Goal: Transaction & Acquisition: Purchase product/service

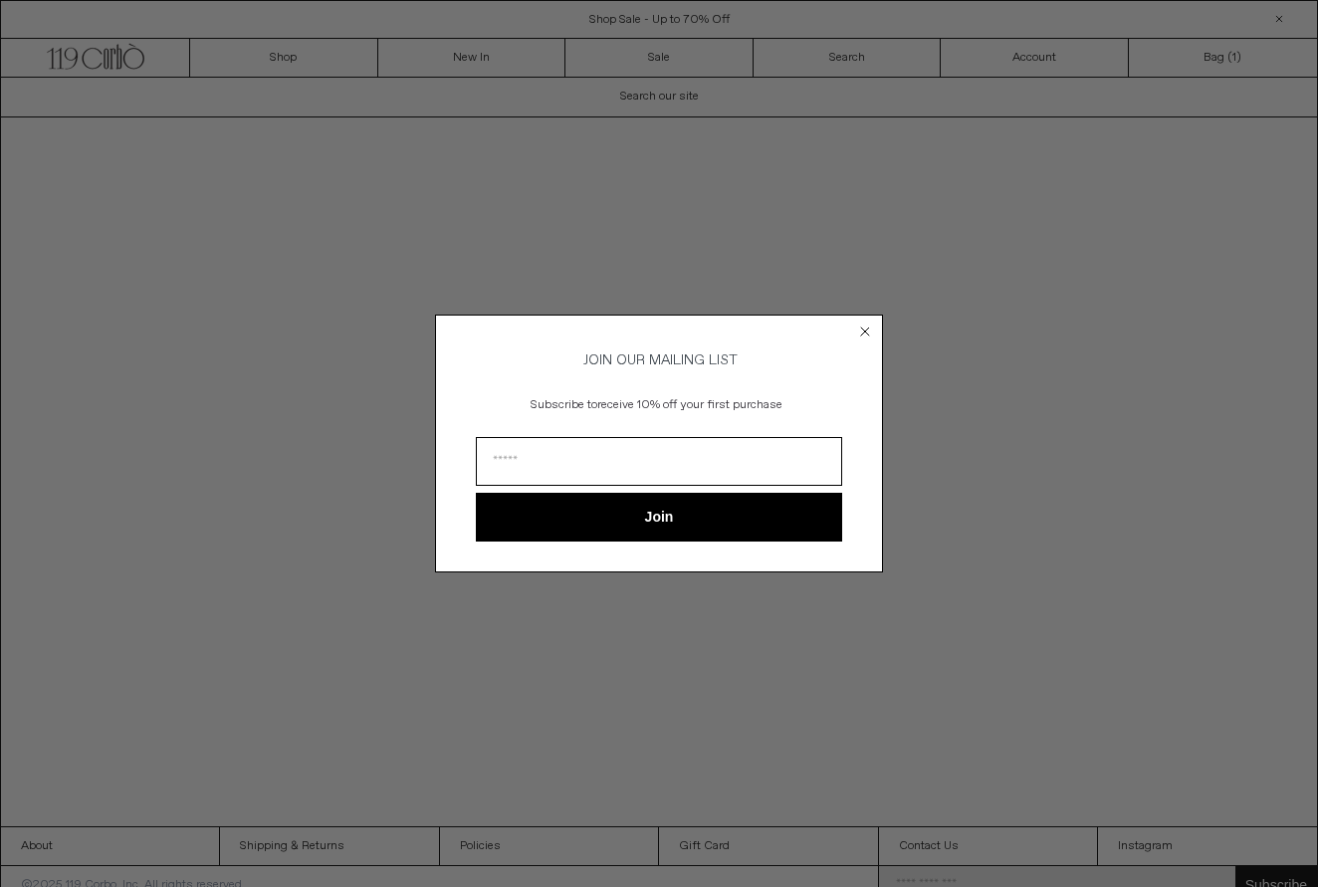
click at [867, 322] on circle "Close dialog" at bounding box center [865, 331] width 19 height 19
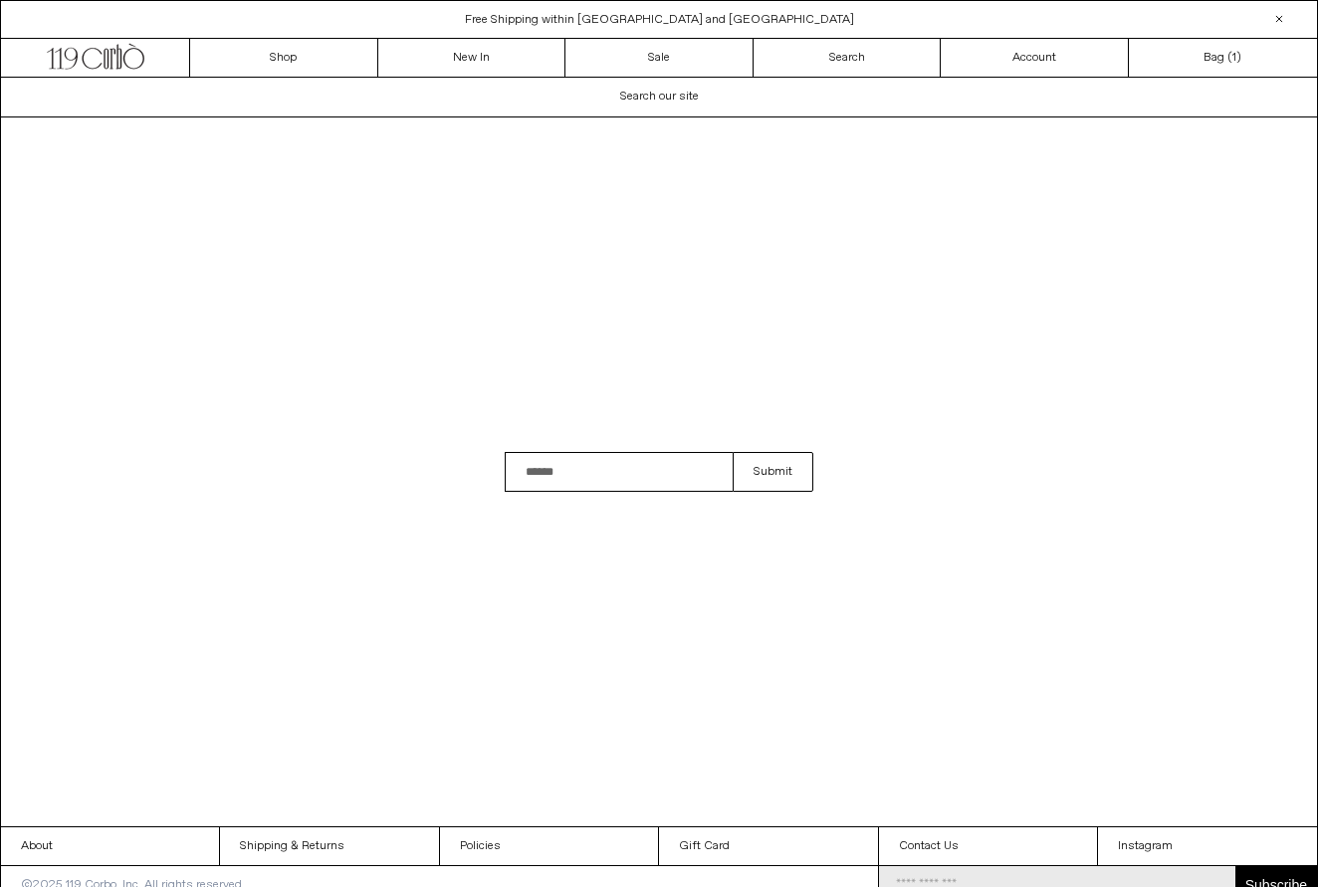
click at [536, 480] on input "Search" at bounding box center [619, 472] width 228 height 40
type input "**********"
click at [772, 472] on button "Submit" at bounding box center [773, 472] width 81 height 40
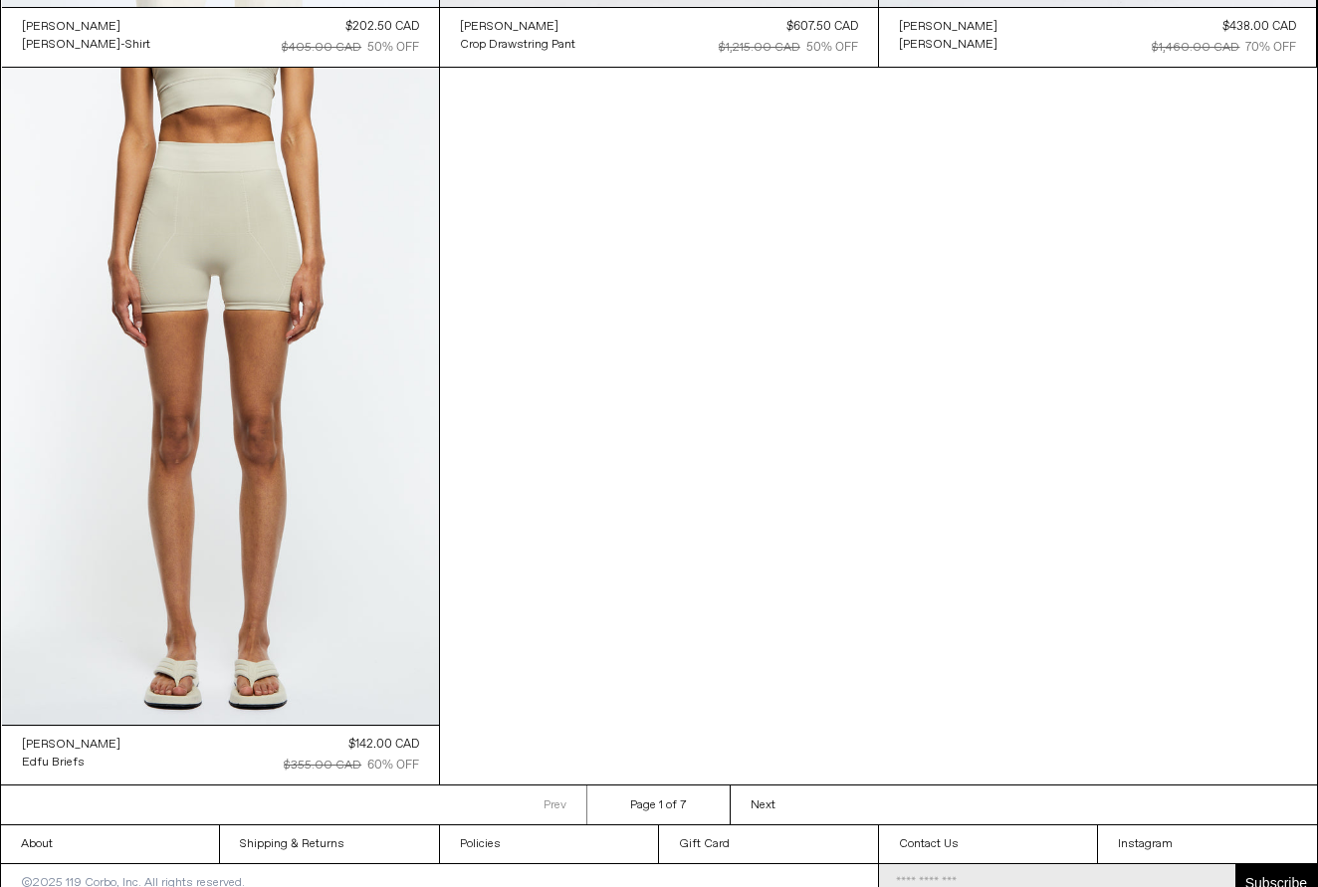
scroll to position [2357, 0]
click at [757, 799] on span "Next" at bounding box center [762, 807] width 25 height 16
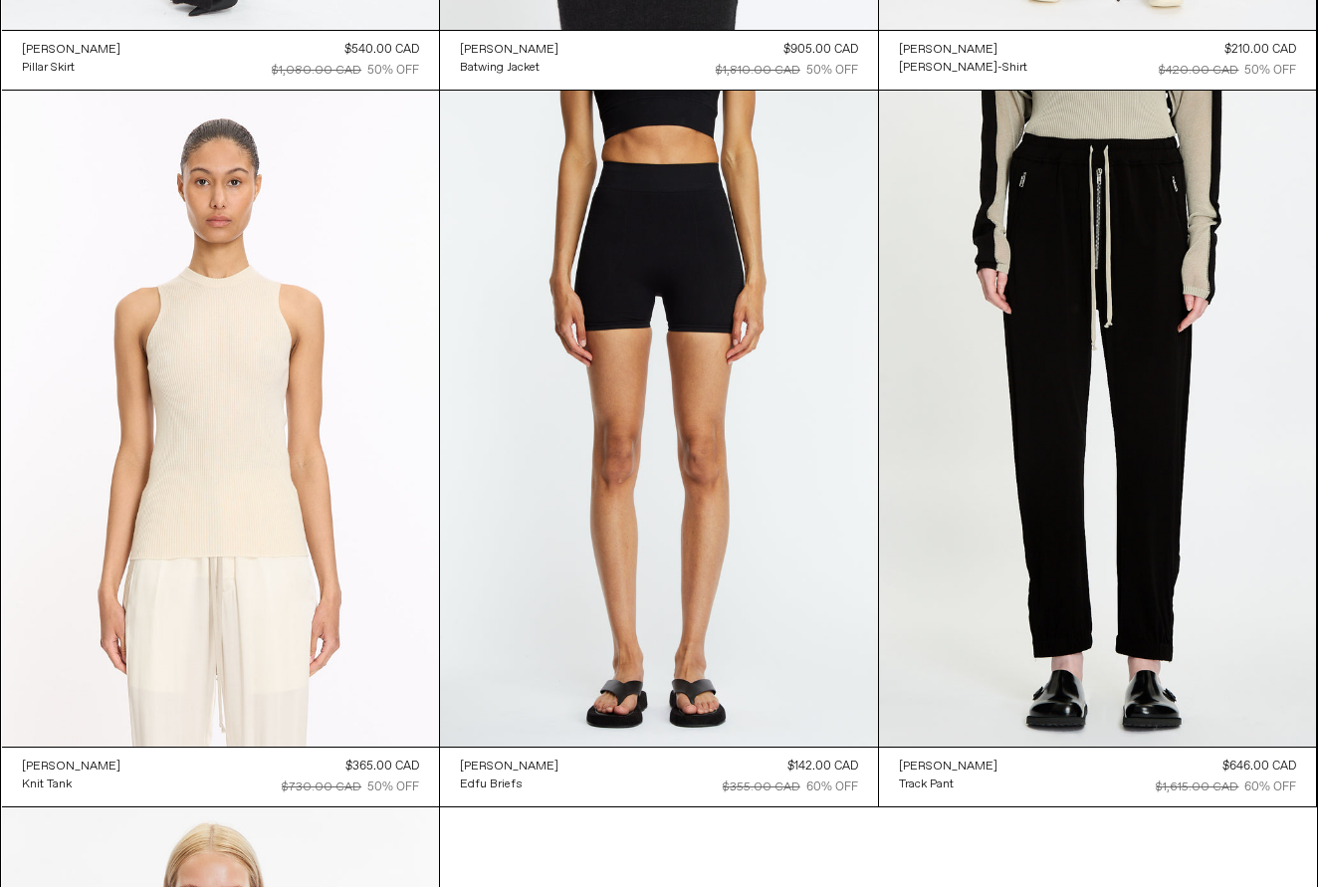
scroll to position [1602, 0]
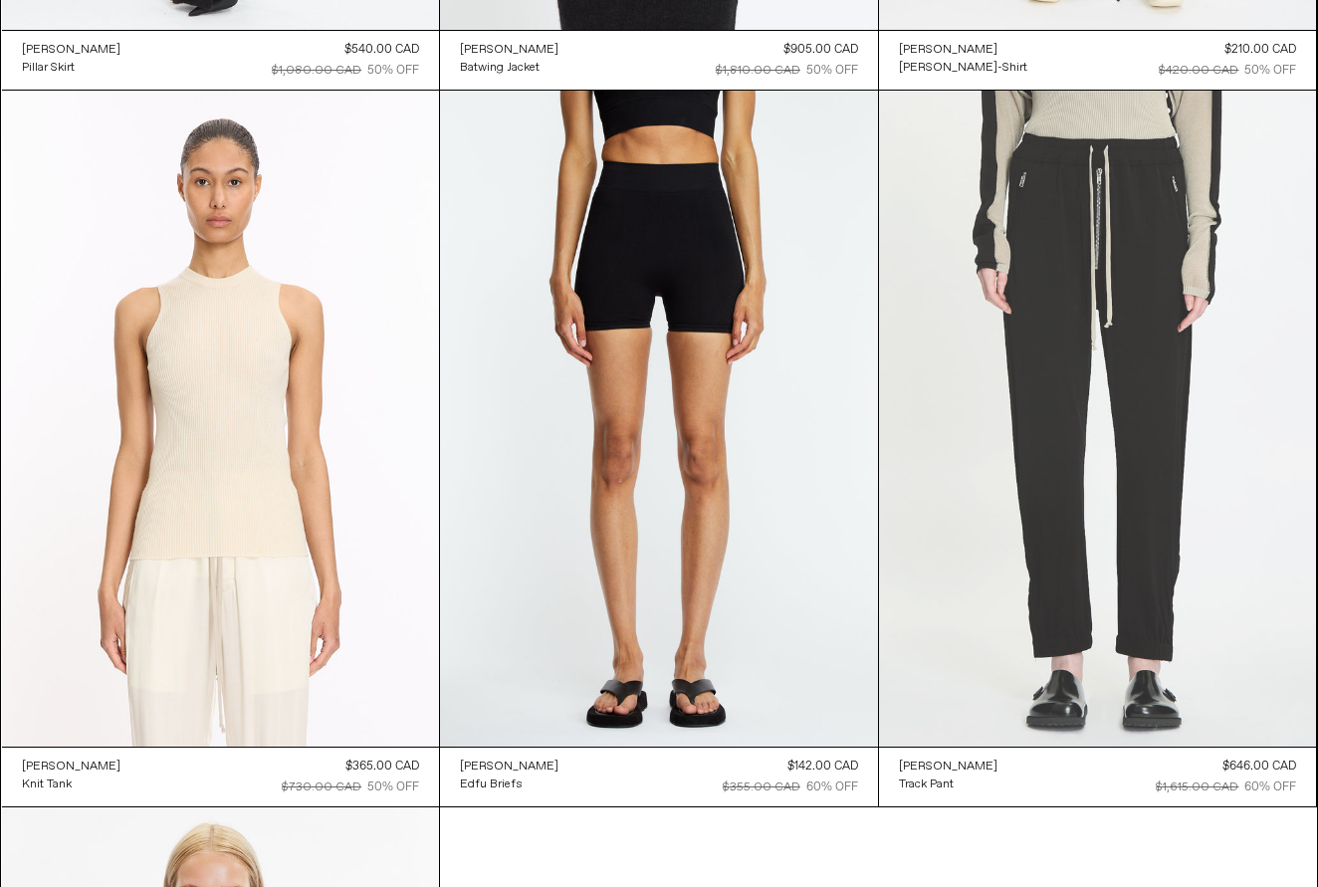
click at [1022, 386] on at bounding box center [1098, 419] width 438 height 656
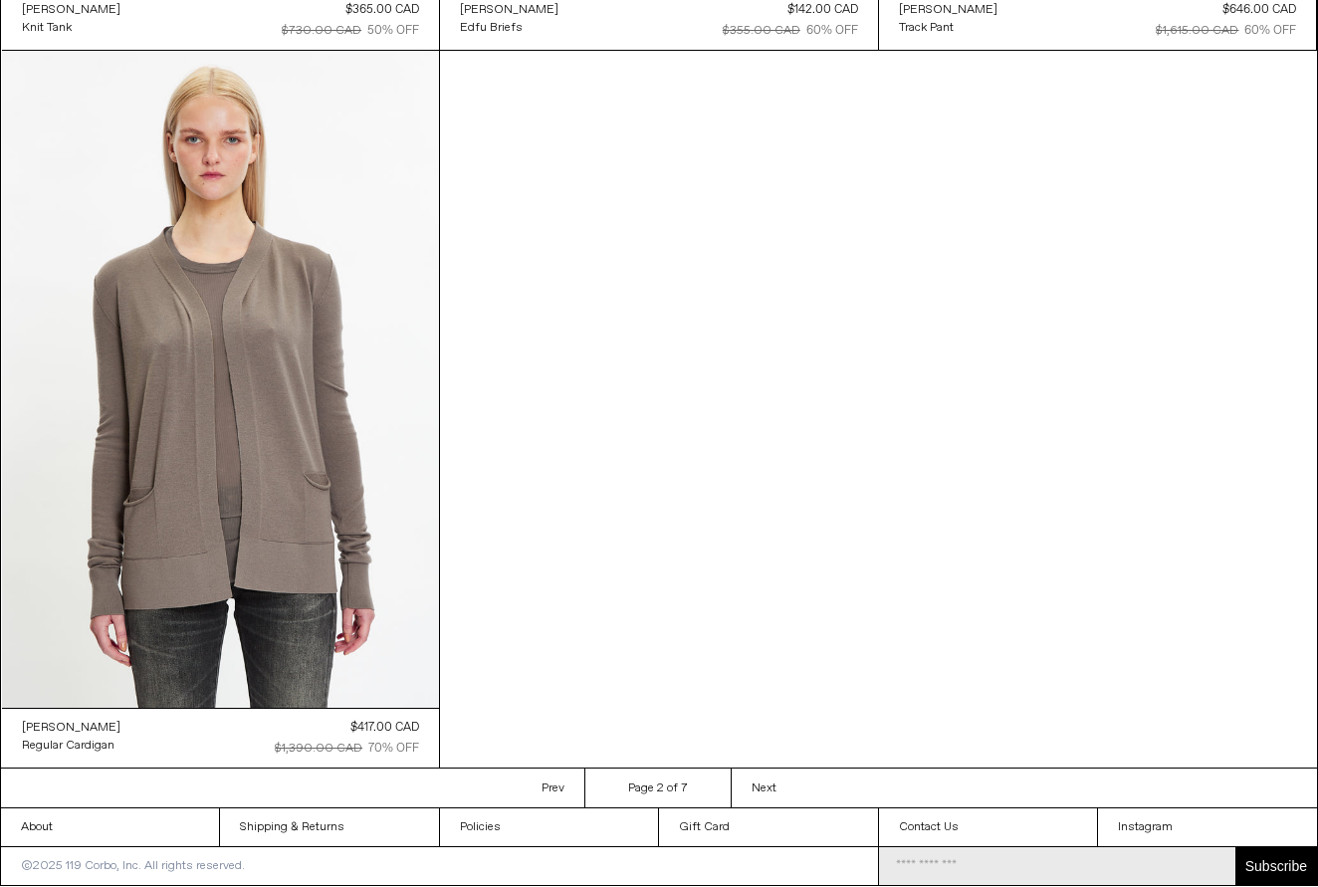
scroll to position [2357, 0]
click at [771, 788] on span "Next" at bounding box center [763, 789] width 25 height 16
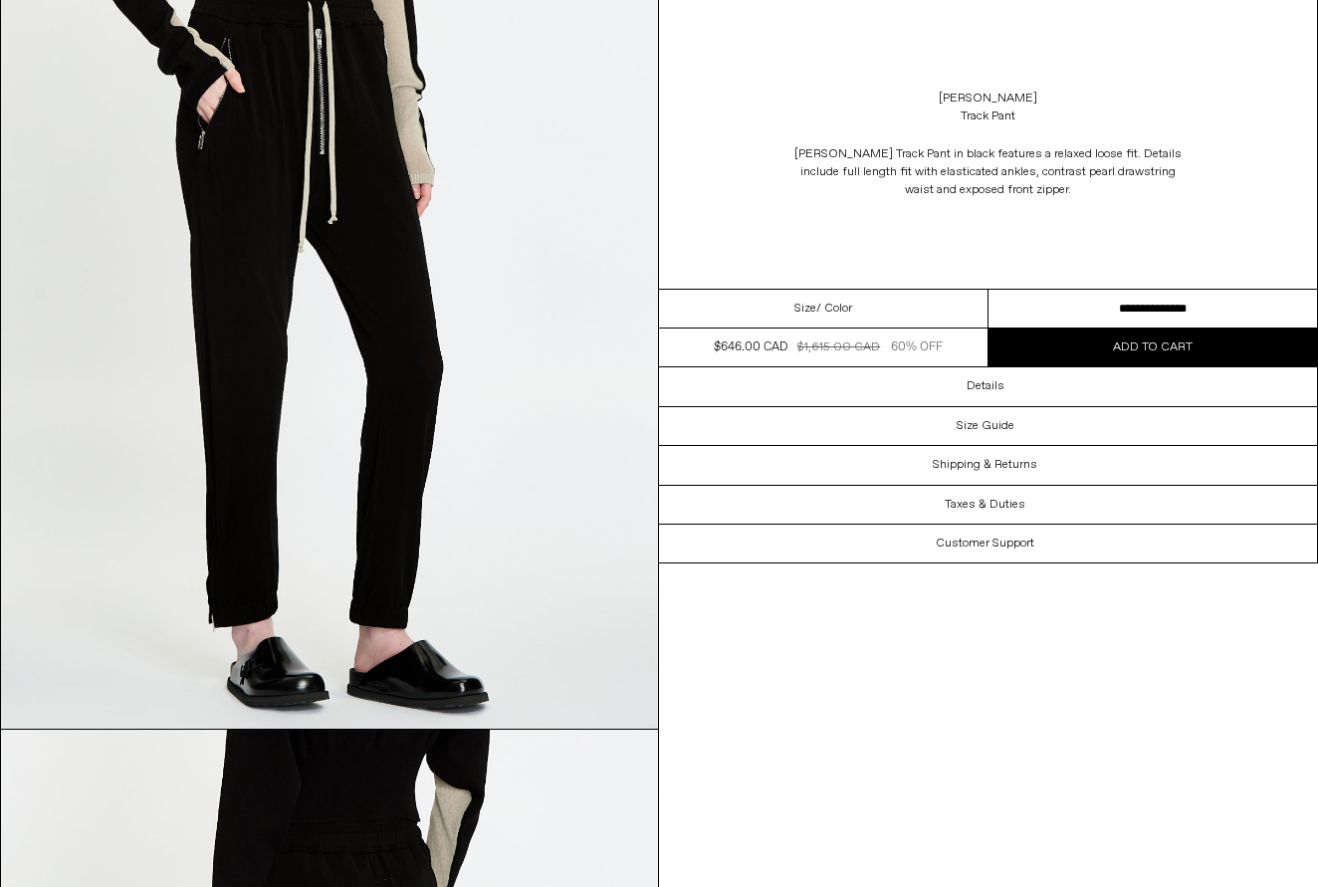
scroll to position [1847, 0]
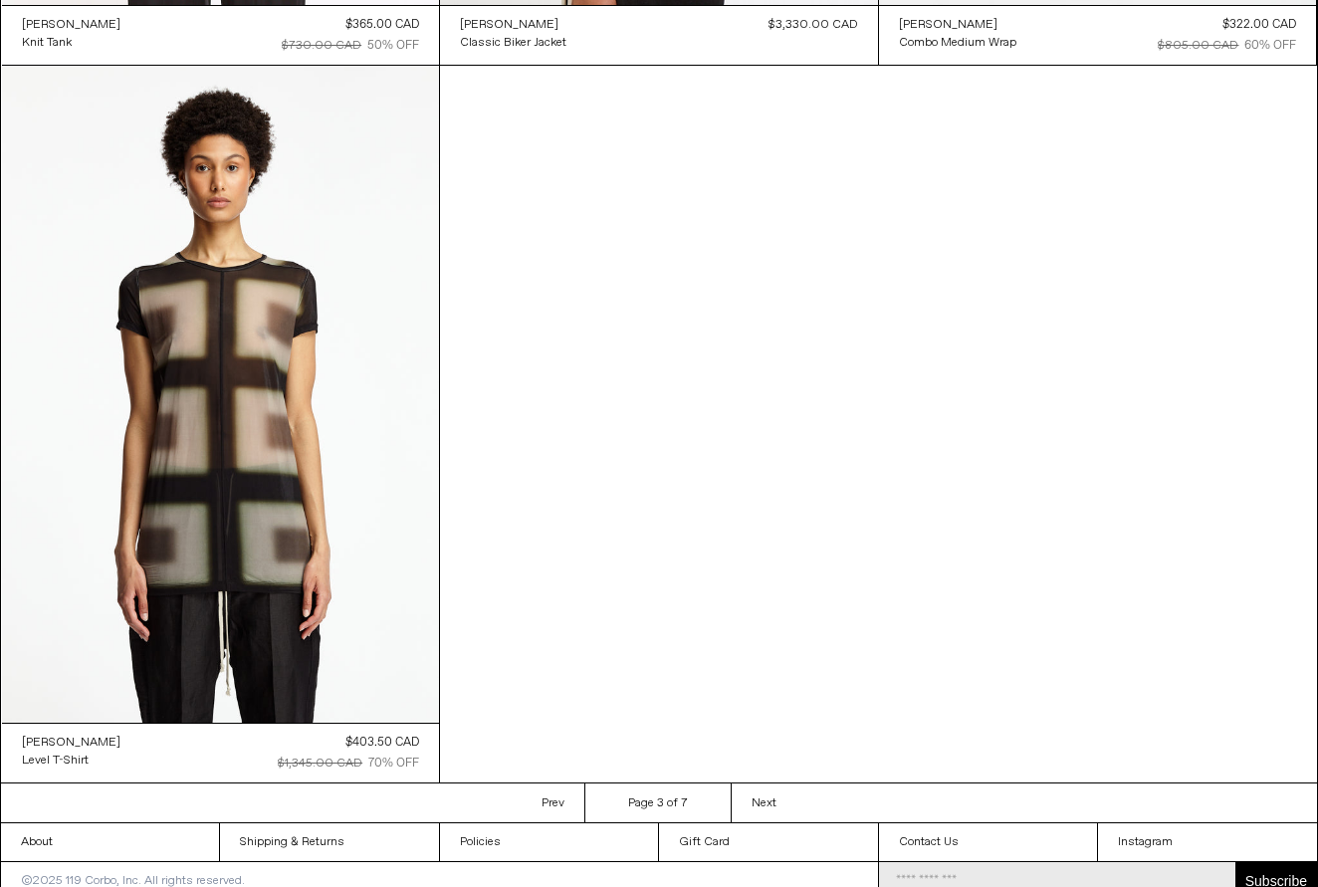
scroll to position [2354, 0]
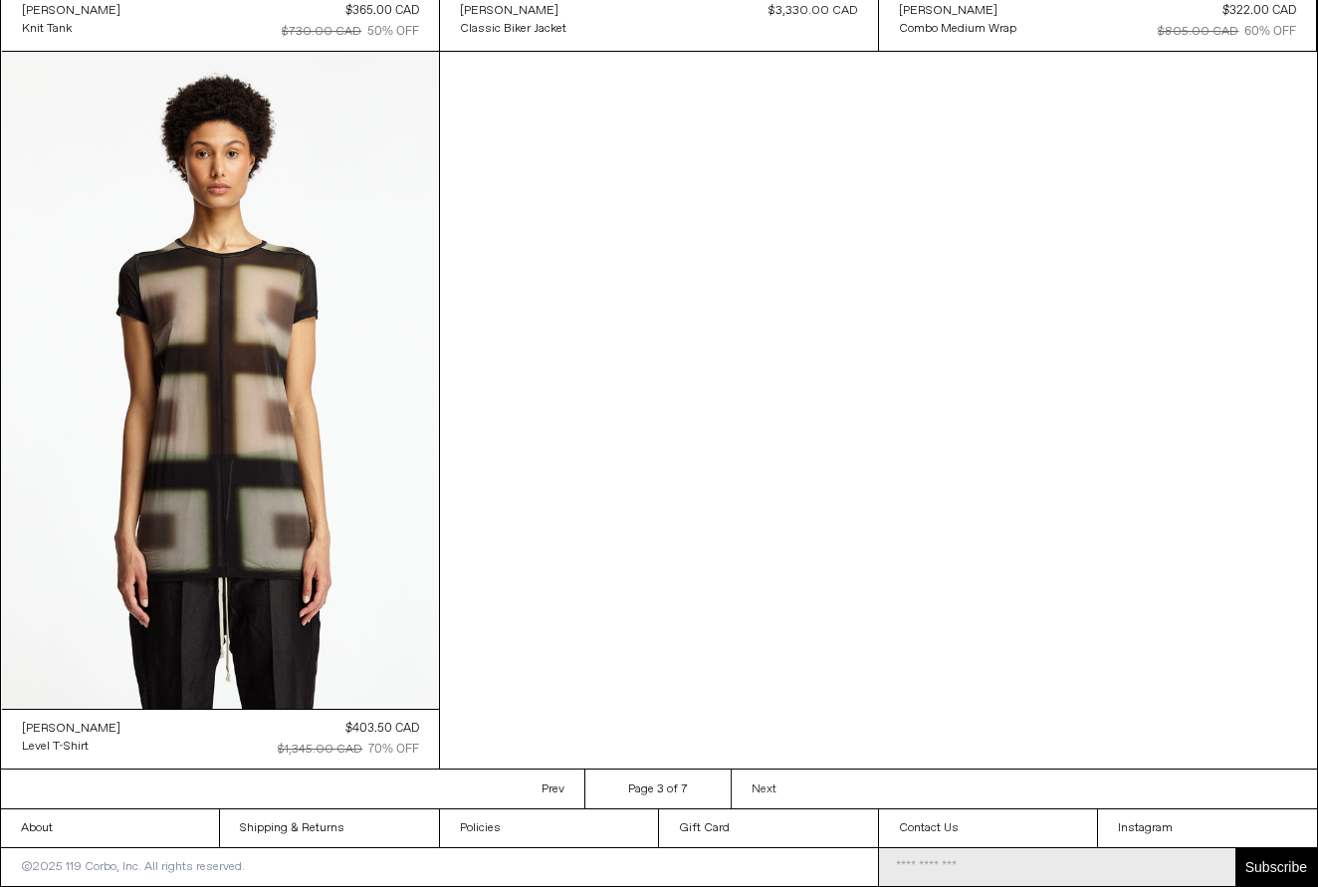
click at [758, 790] on span "Next" at bounding box center [763, 789] width 25 height 16
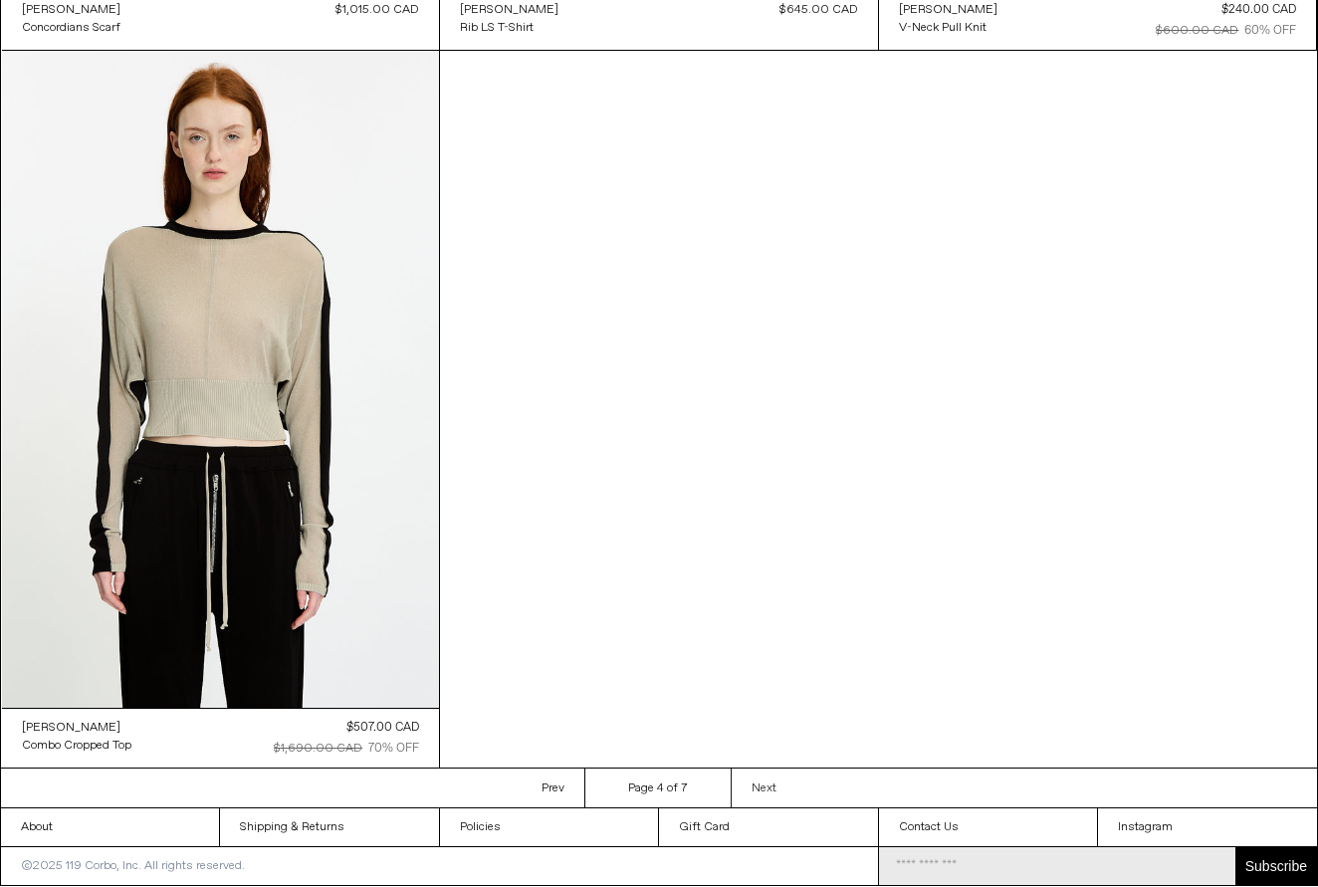
scroll to position [2357, 0]
click at [759, 783] on span "Next" at bounding box center [763, 789] width 25 height 16
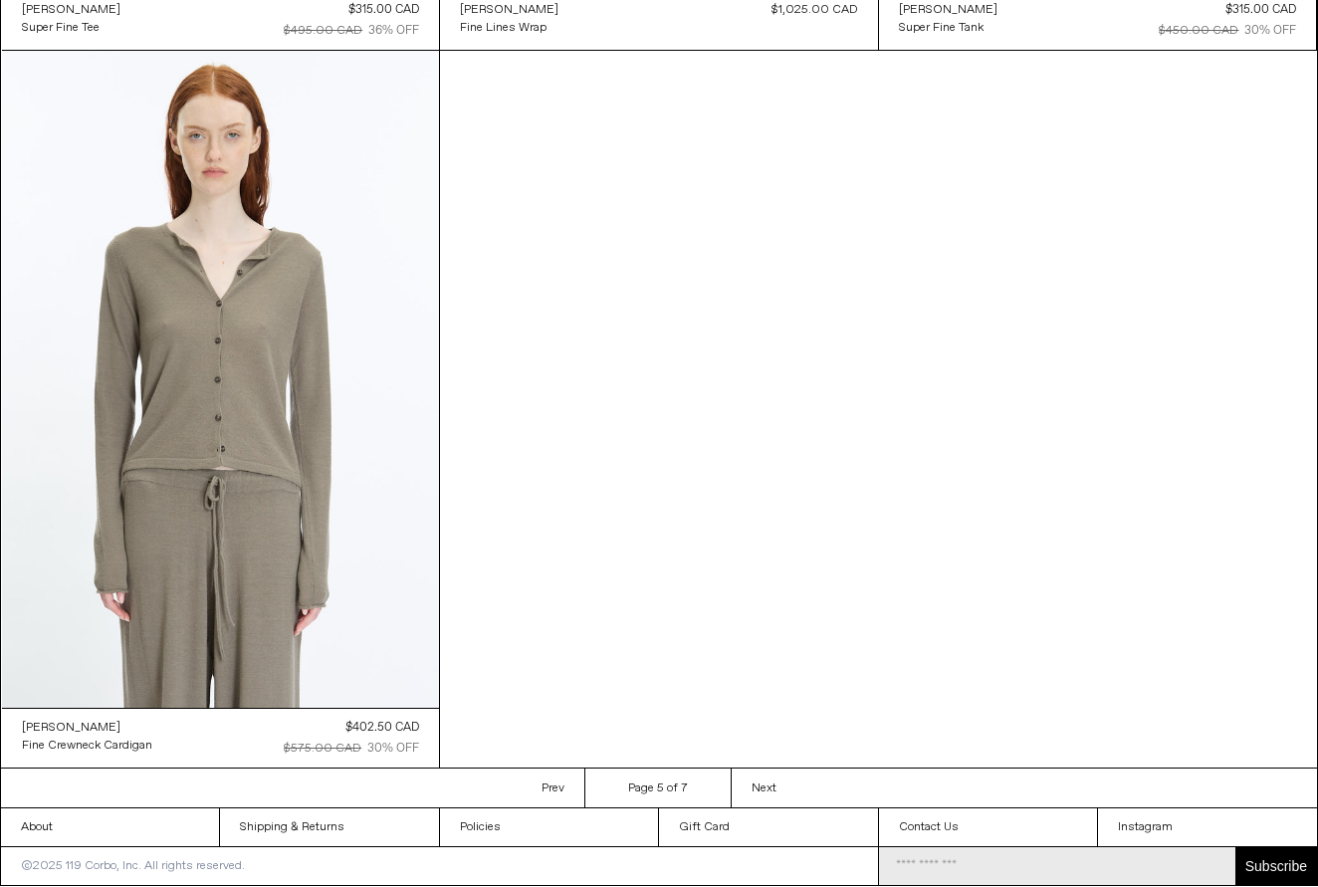
scroll to position [2357, 0]
click at [768, 787] on span "Next" at bounding box center [763, 789] width 25 height 16
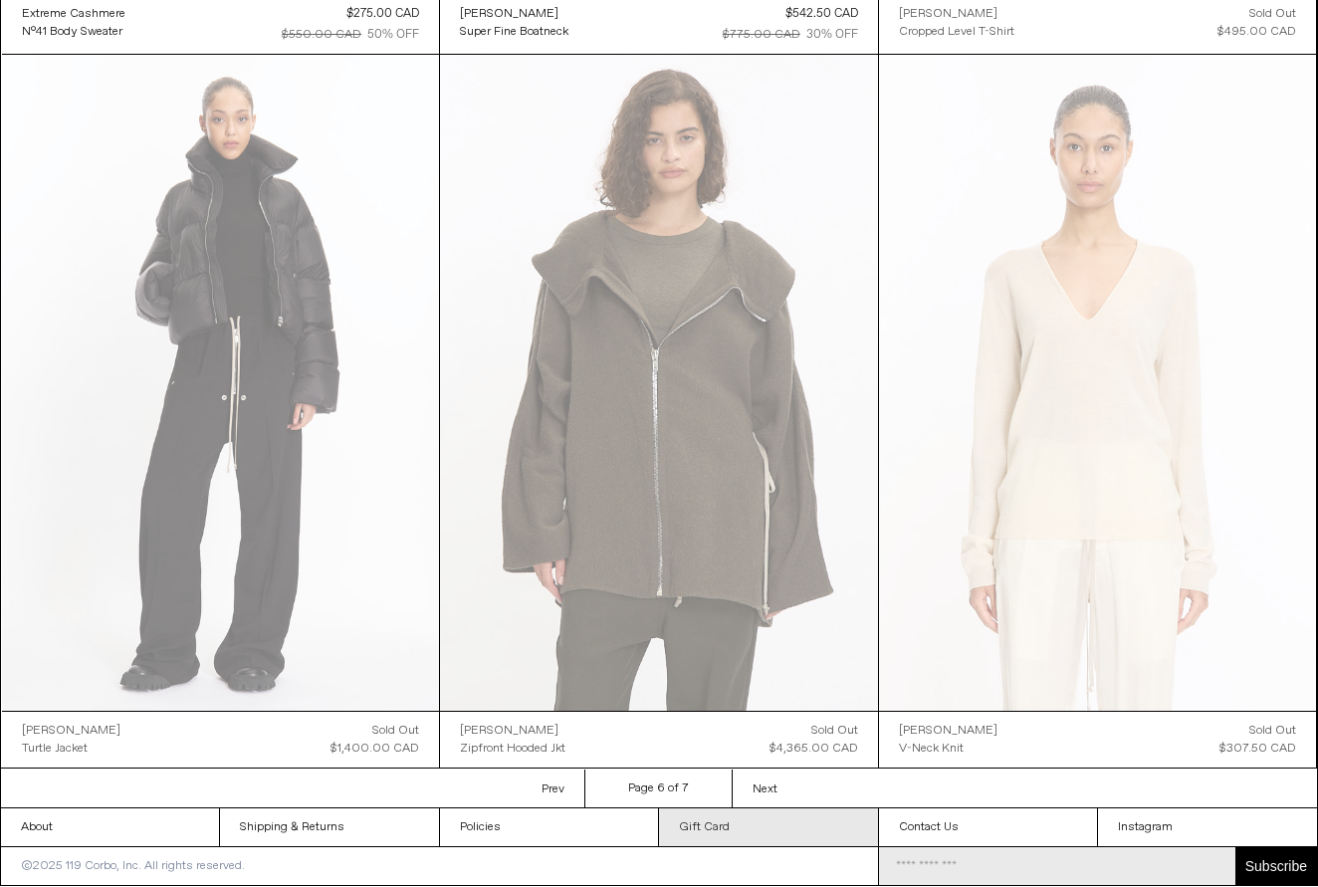
scroll to position [1637, 0]
